Goal: Navigation & Orientation: Find specific page/section

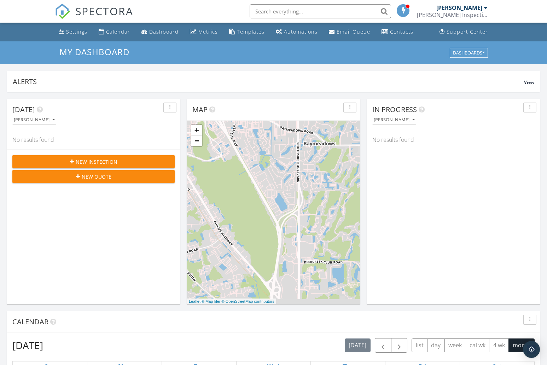
click at [205, 31] on div "Metrics" at bounding box center [208, 31] width 19 height 7
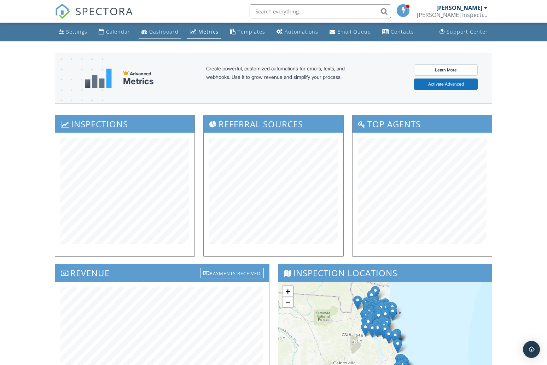
click at [158, 34] on div "Dashboard" at bounding box center [163, 31] width 29 height 7
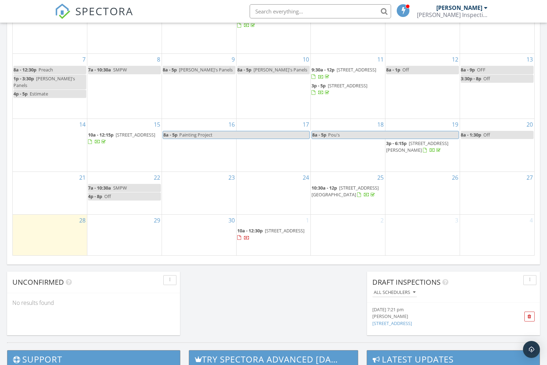
scroll to position [397, 0]
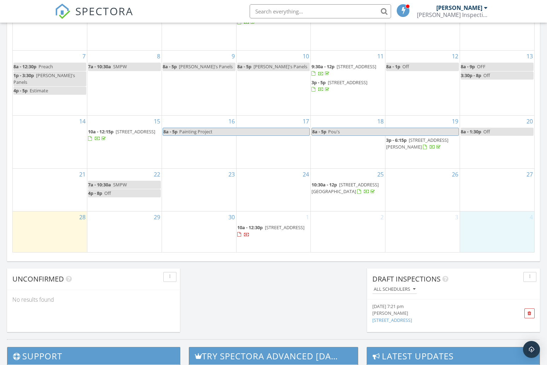
click at [496, 237] on div "4" at bounding box center [497, 232] width 74 height 40
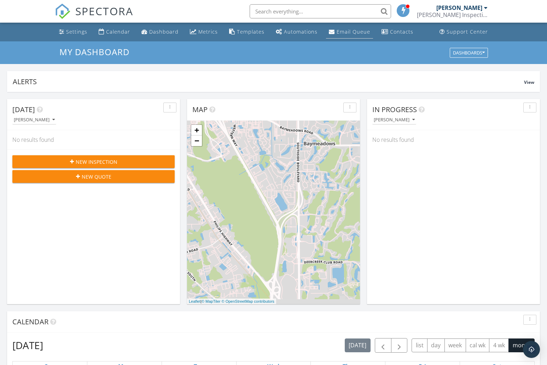
scroll to position [0, 0]
click at [308, 12] on input "text" at bounding box center [321, 11] width 142 height 14
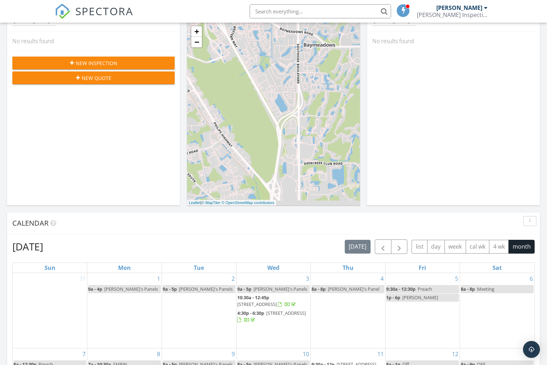
scroll to position [163, 0]
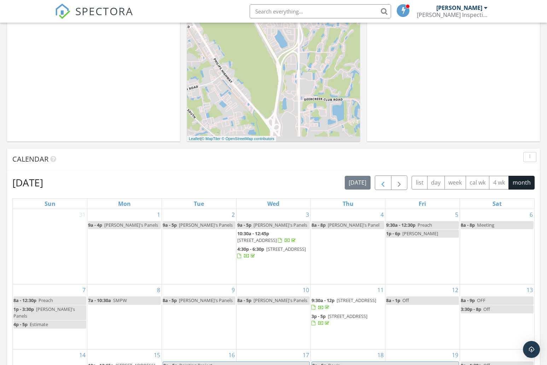
click at [381, 182] on span "button" at bounding box center [383, 183] width 8 height 8
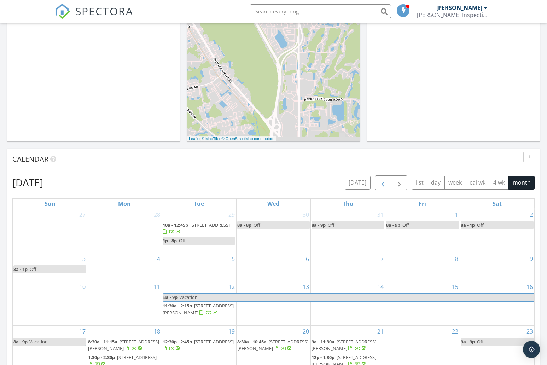
click at [381, 182] on span "button" at bounding box center [383, 183] width 8 height 8
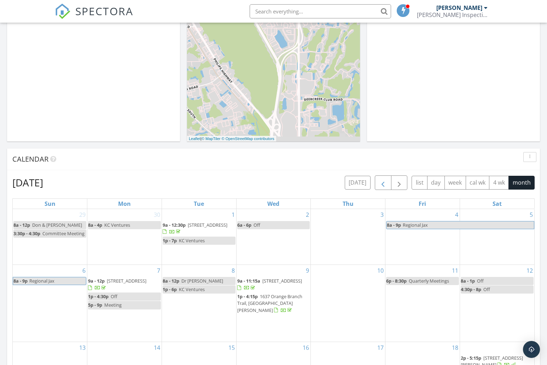
click at [381, 182] on span "button" at bounding box center [383, 183] width 8 height 8
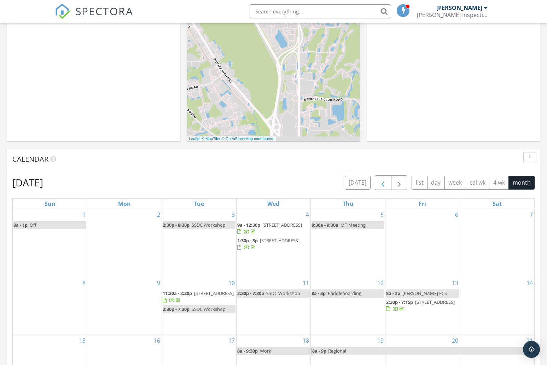
click at [381, 182] on span "button" at bounding box center [383, 183] width 8 height 8
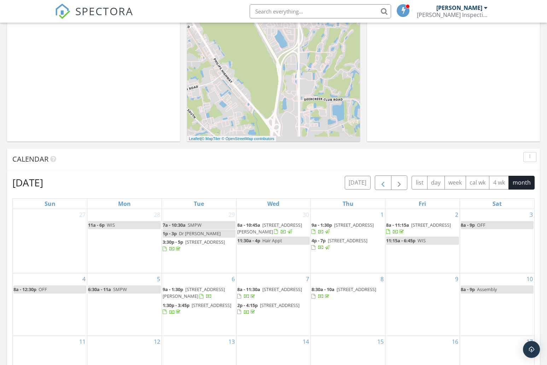
click at [381, 182] on span "button" at bounding box center [383, 183] width 8 height 8
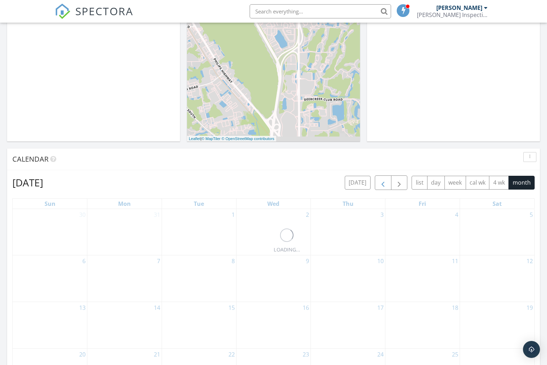
click at [381, 182] on span "button" at bounding box center [383, 183] width 8 height 8
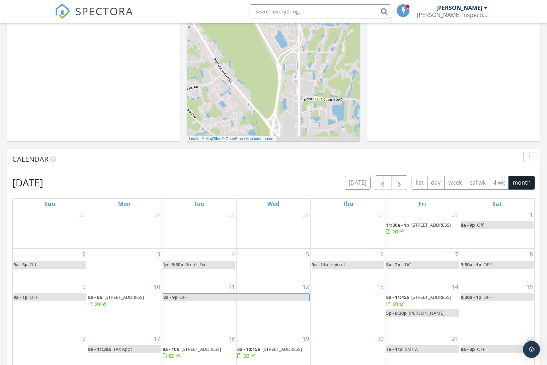
click at [381, 182] on span "button" at bounding box center [383, 183] width 8 height 8
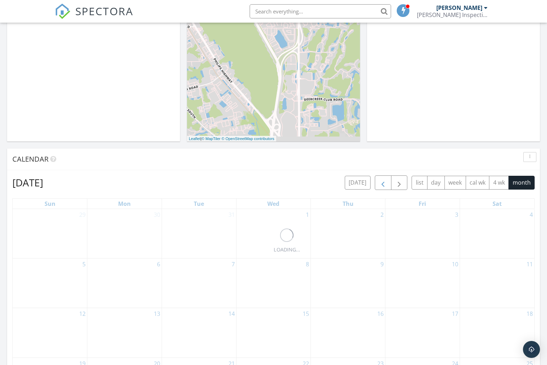
click at [381, 182] on span "button" at bounding box center [383, 183] width 8 height 8
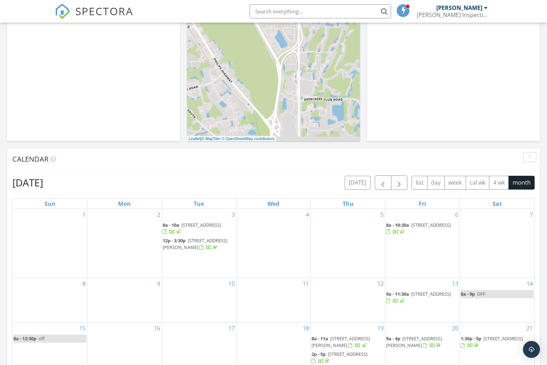
click at [381, 182] on span "button" at bounding box center [383, 183] width 8 height 8
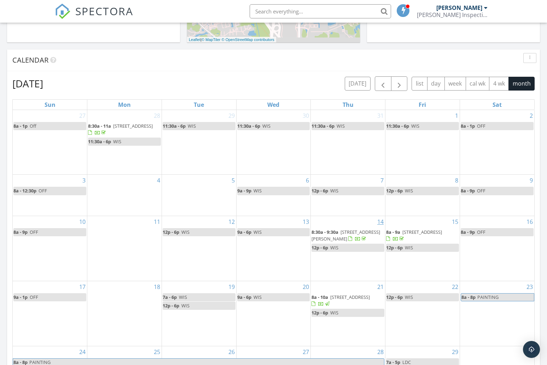
scroll to position [268, 0]
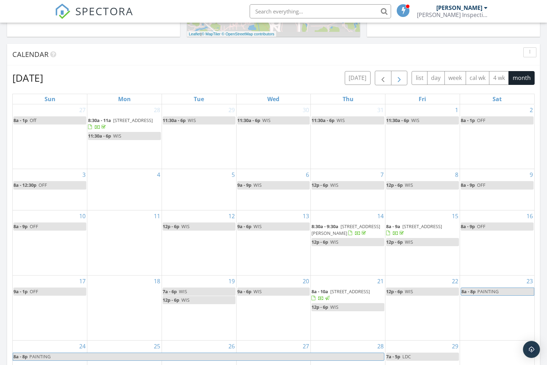
click at [401, 75] on span "button" at bounding box center [399, 78] width 8 height 8
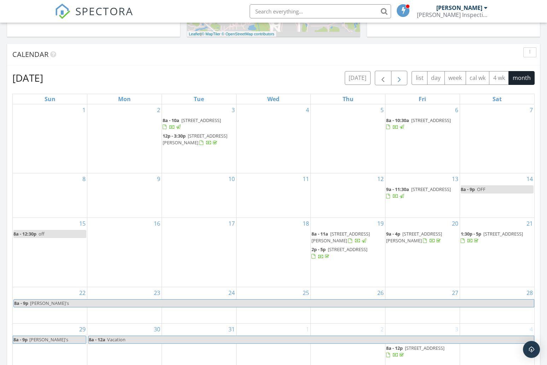
click at [401, 75] on span "button" at bounding box center [399, 78] width 8 height 8
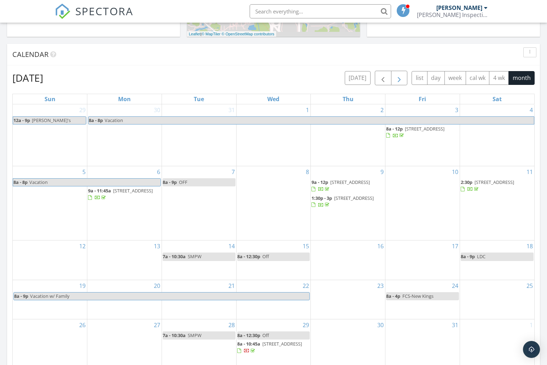
click at [401, 75] on span "button" at bounding box center [399, 78] width 8 height 8
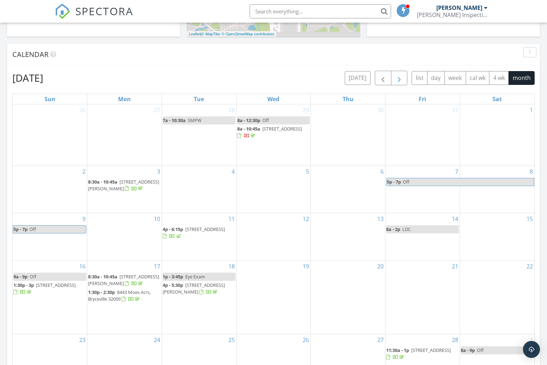
click at [401, 75] on span "button" at bounding box center [399, 78] width 8 height 8
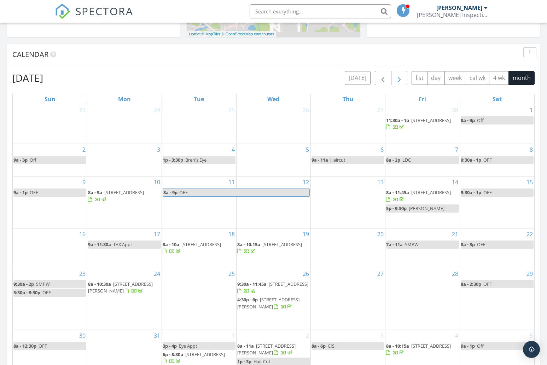
click at [401, 75] on span "button" at bounding box center [399, 78] width 8 height 8
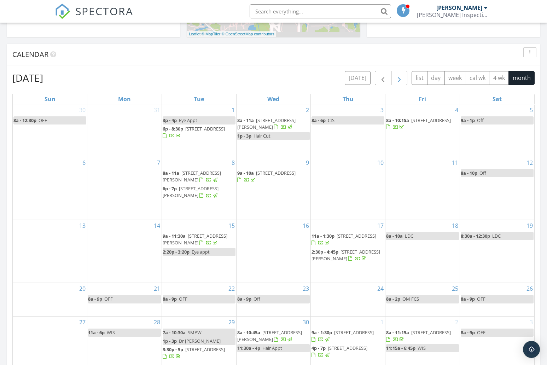
click at [401, 75] on span "button" at bounding box center [399, 78] width 8 height 8
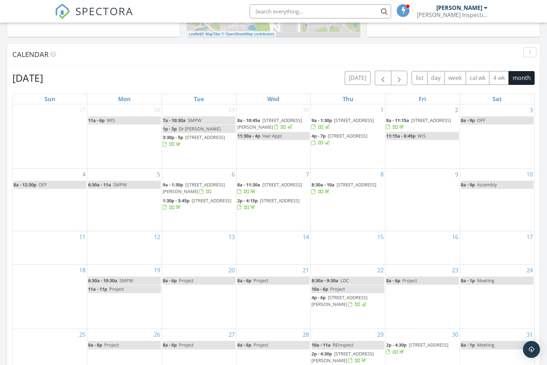
click at [401, 75] on span "button" at bounding box center [399, 78] width 8 height 8
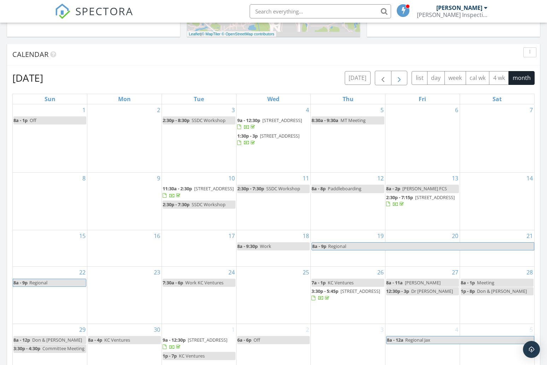
click at [401, 75] on span "button" at bounding box center [399, 78] width 8 height 8
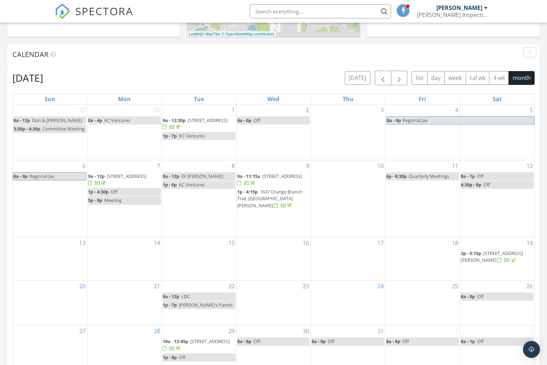
click at [401, 75] on span "button" at bounding box center [399, 78] width 8 height 8
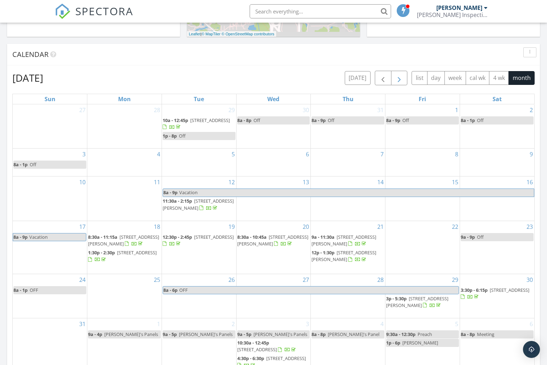
click at [401, 75] on span "button" at bounding box center [399, 78] width 8 height 8
